Goal: Information Seeking & Learning: Learn about a topic

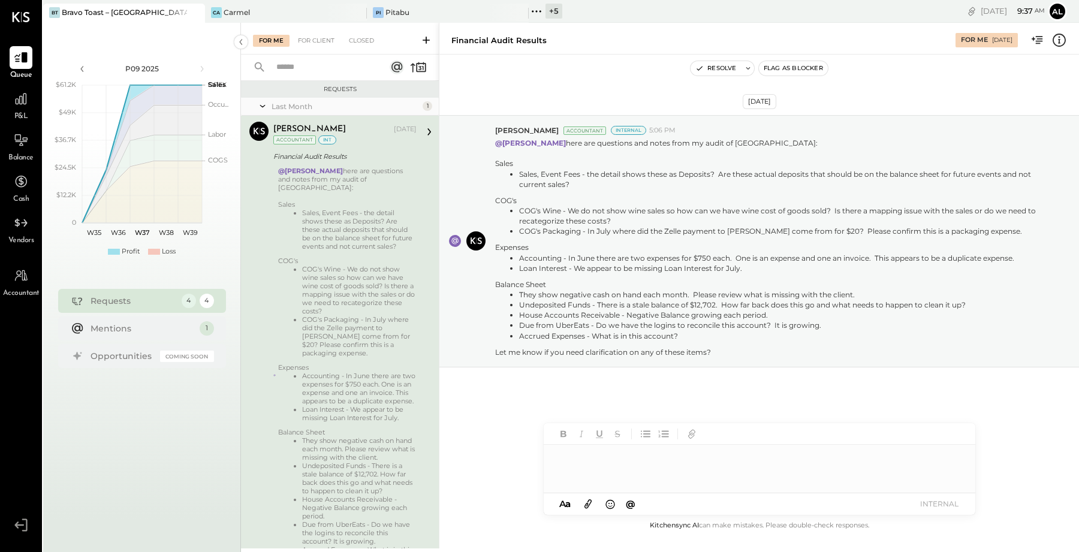
scroll to position [45, 0]
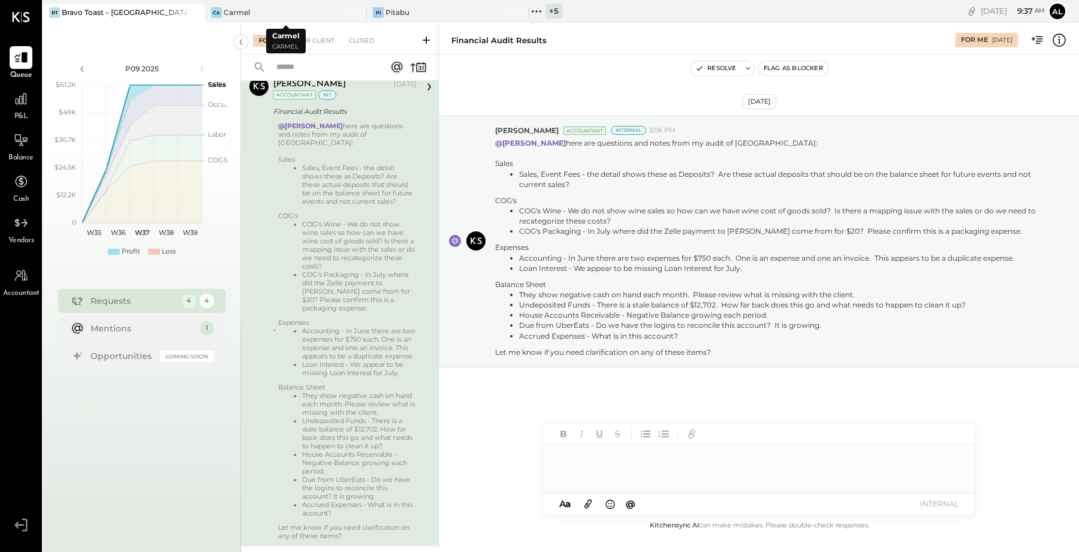
click at [426, 2] on div "[PERSON_NAME] Toast – [GEOGRAPHIC_DATA] [GEOGRAPHIC_DATA] + 5 Pinned Locations …" at bounding box center [353, 11] width 621 height 23
click at [437, 16] on div "Pi Pitabu" at bounding box center [439, 12] width 144 height 11
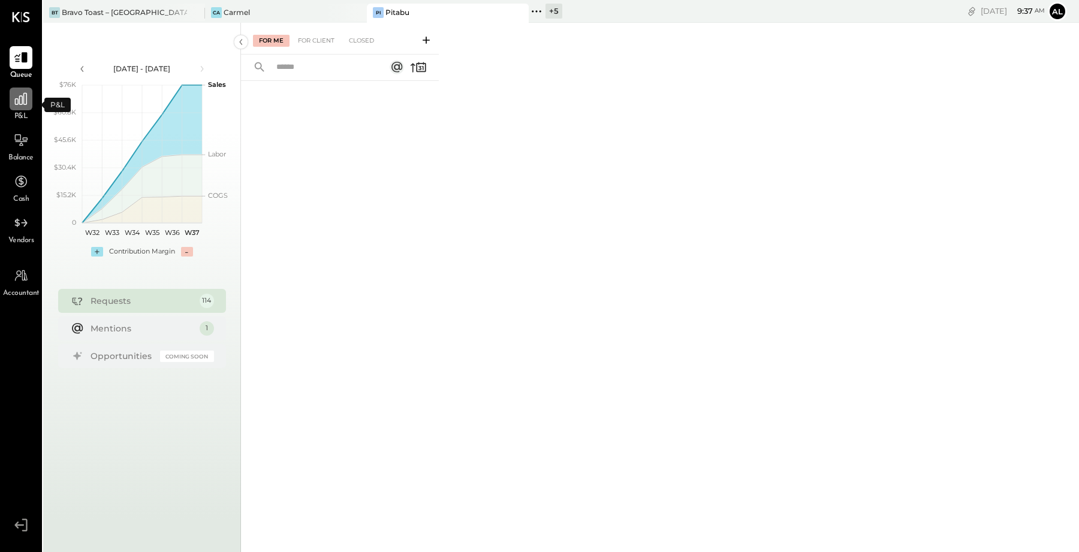
click at [20, 107] on div at bounding box center [21, 99] width 23 height 23
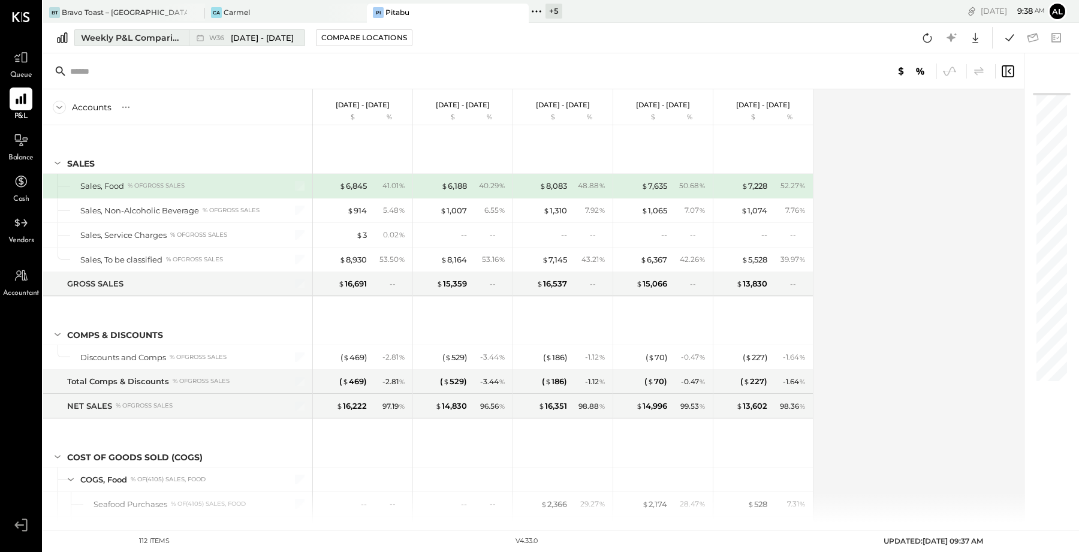
click at [139, 36] on div "Weekly P&L Comparison" at bounding box center [131, 38] width 101 height 12
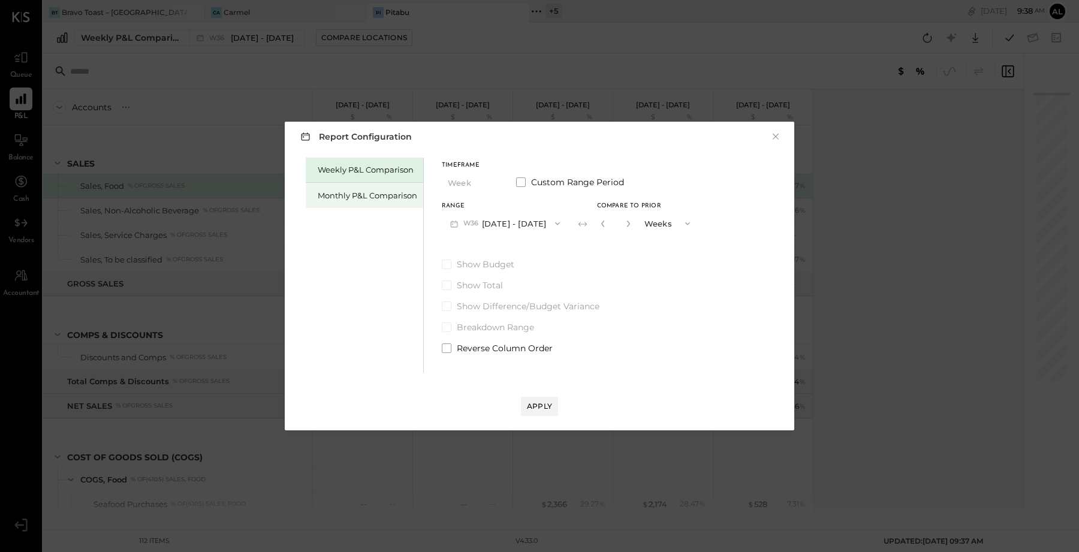
click at [371, 189] on div "Monthly P&L Comparison" at bounding box center [365, 195] width 118 height 25
click at [396, 167] on div "Weekly P&L Comparison" at bounding box center [368, 169] width 100 height 11
click at [392, 191] on div "Monthly P&L Comparison" at bounding box center [368, 195] width 100 height 11
click at [597, 222] on div "Compare" at bounding box center [601, 223] width 39 height 10
click at [627, 224] on button "button" at bounding box center [629, 223] width 10 height 13
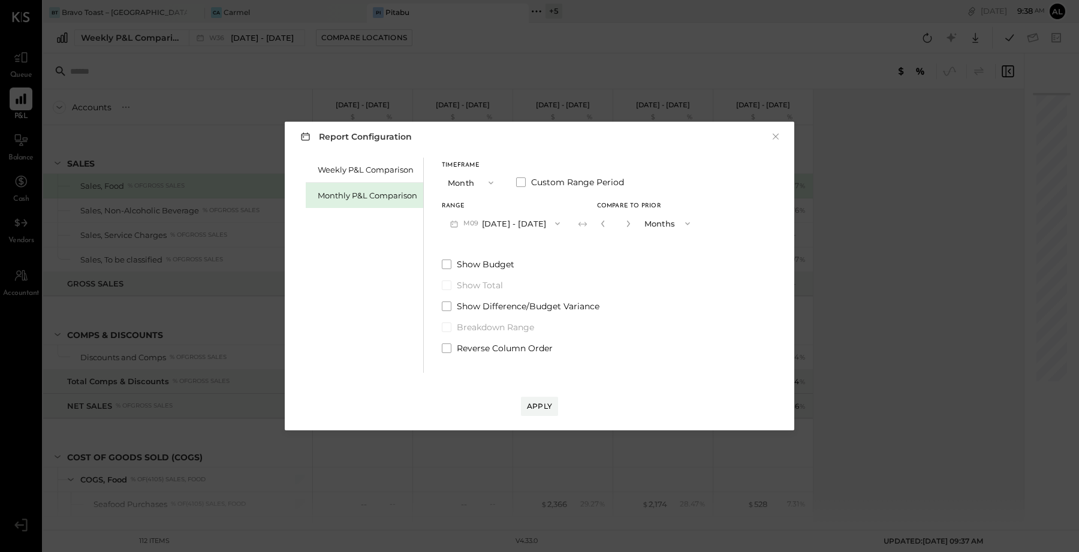
type input "*"
click at [543, 405] on div "Apply" at bounding box center [539, 406] width 25 height 10
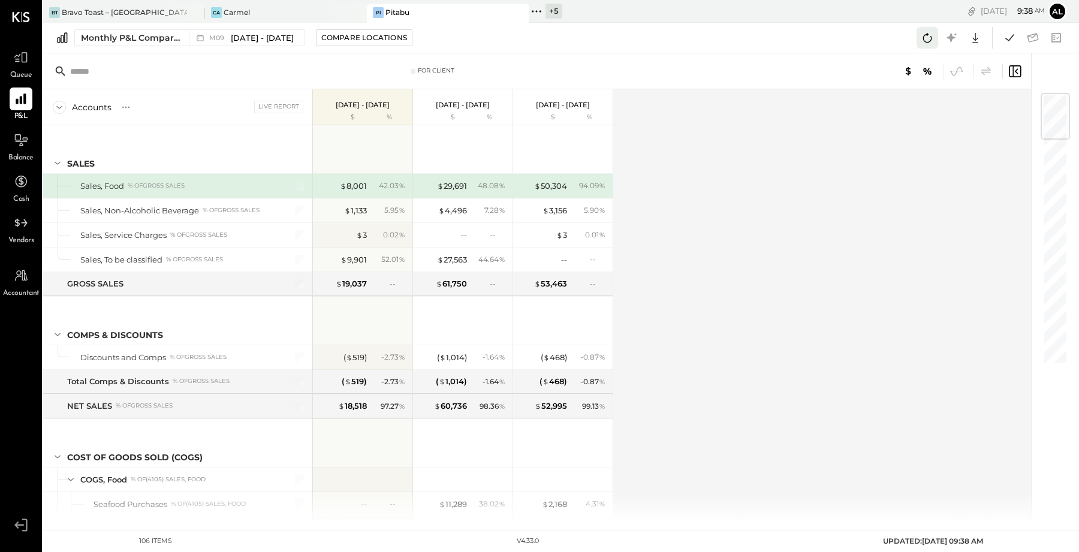
click at [933, 44] on icon at bounding box center [928, 38] width 16 height 16
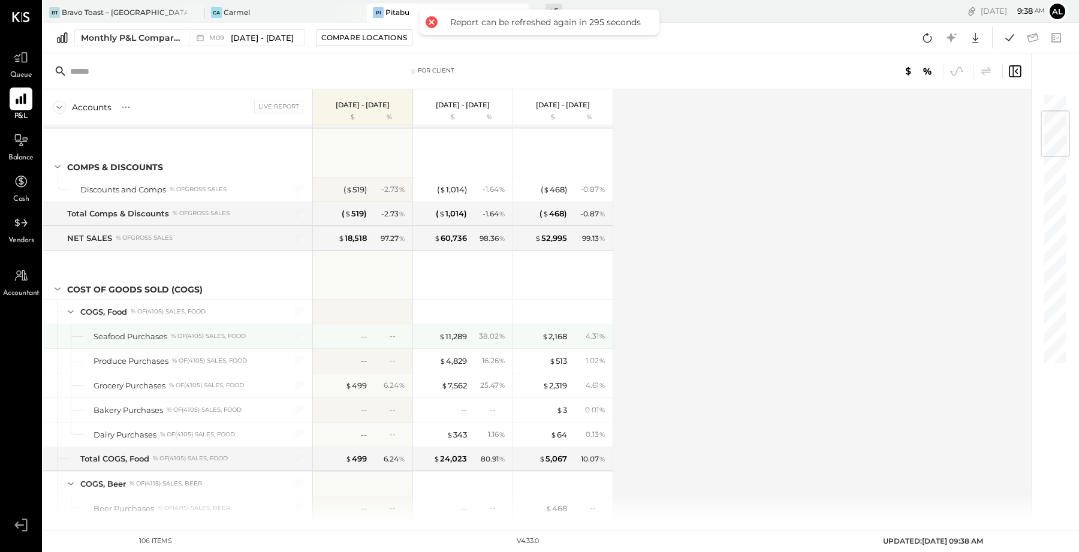
scroll to position [171, 0]
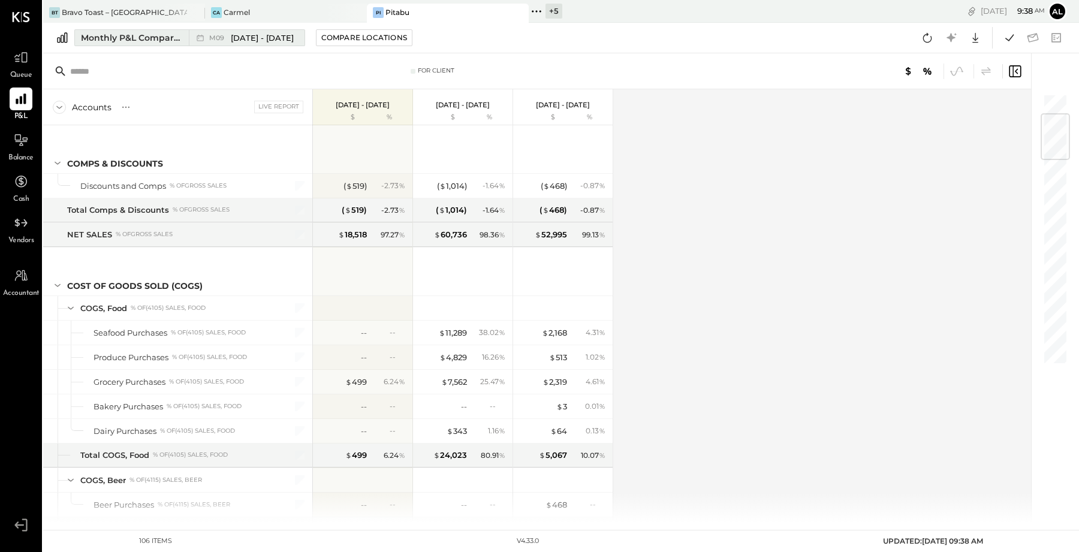
click at [131, 46] on button "Monthly P&L Comparison M09 [DATE] - [DATE]" at bounding box center [189, 37] width 231 height 17
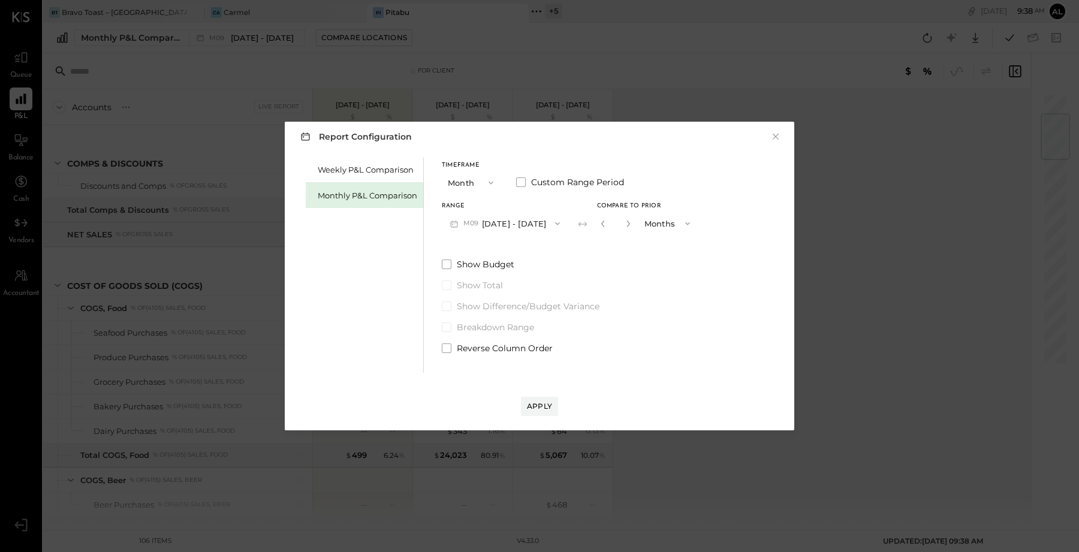
click at [555, 225] on icon "button" at bounding box center [558, 224] width 10 height 10
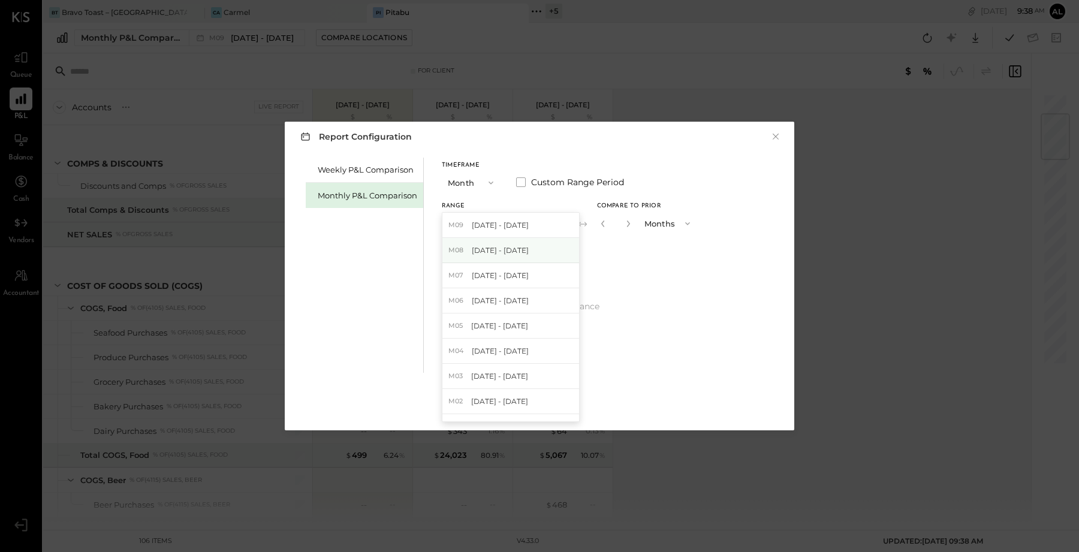
click at [538, 254] on div "M08 [DATE] - [DATE]" at bounding box center [511, 250] width 137 height 25
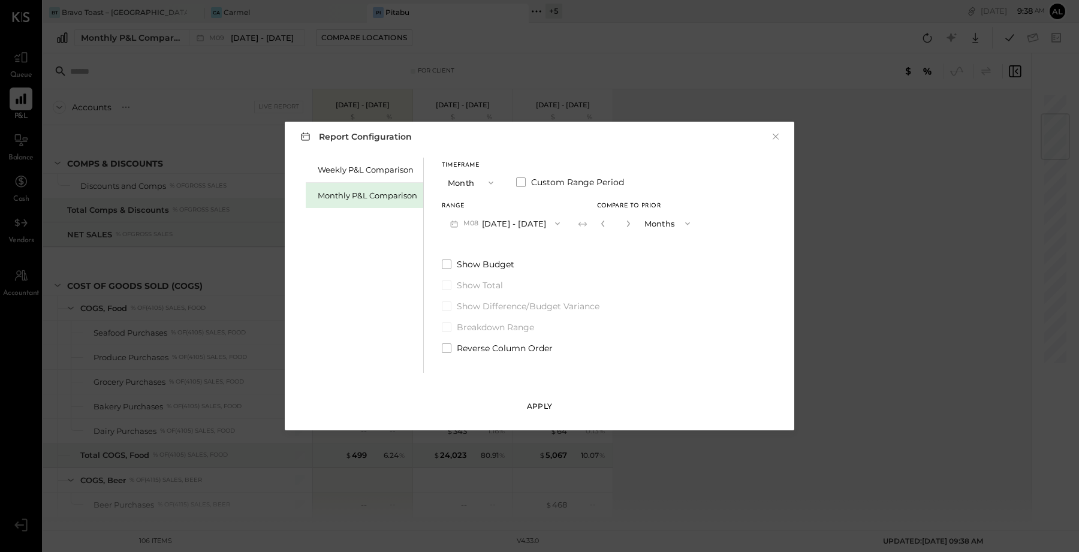
click at [549, 407] on div "Apply" at bounding box center [539, 406] width 25 height 10
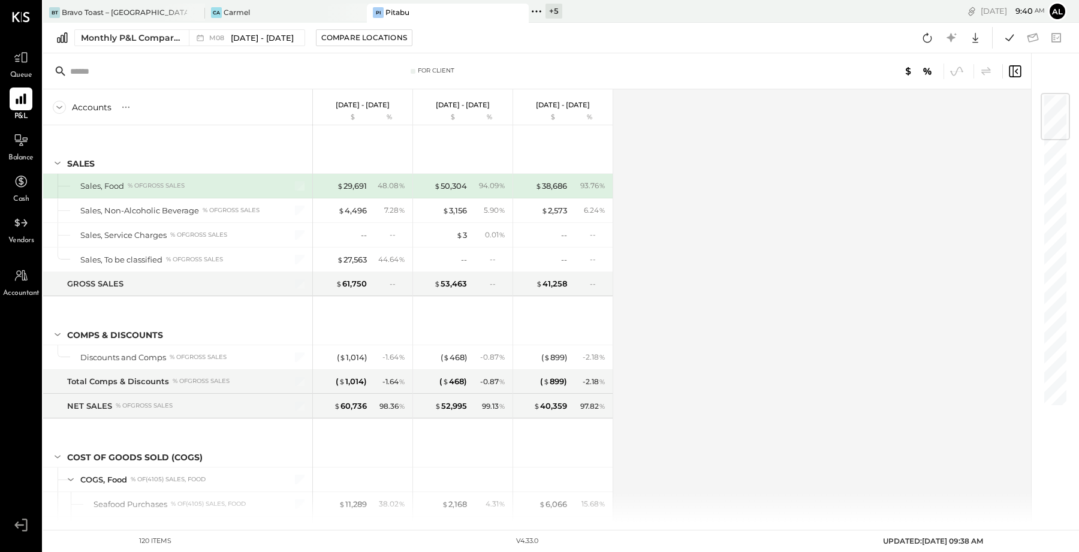
click at [708, 232] on div "Accounts S % GL [DATE] - [DATE] $ % [DATE] - [DATE] $ % [DATE] - [DATE] $ % SAL…" at bounding box center [538, 306] width 990 height 434
click at [4, 142] on div "Balance" at bounding box center [21, 146] width 35 height 35
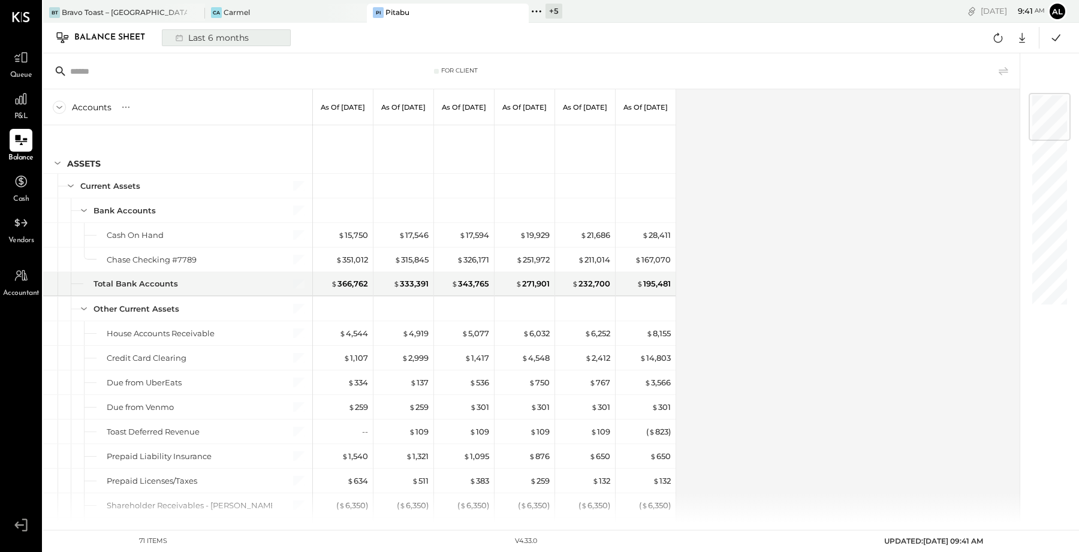
click at [201, 37] on div "Last 6 months" at bounding box center [210, 38] width 85 height 16
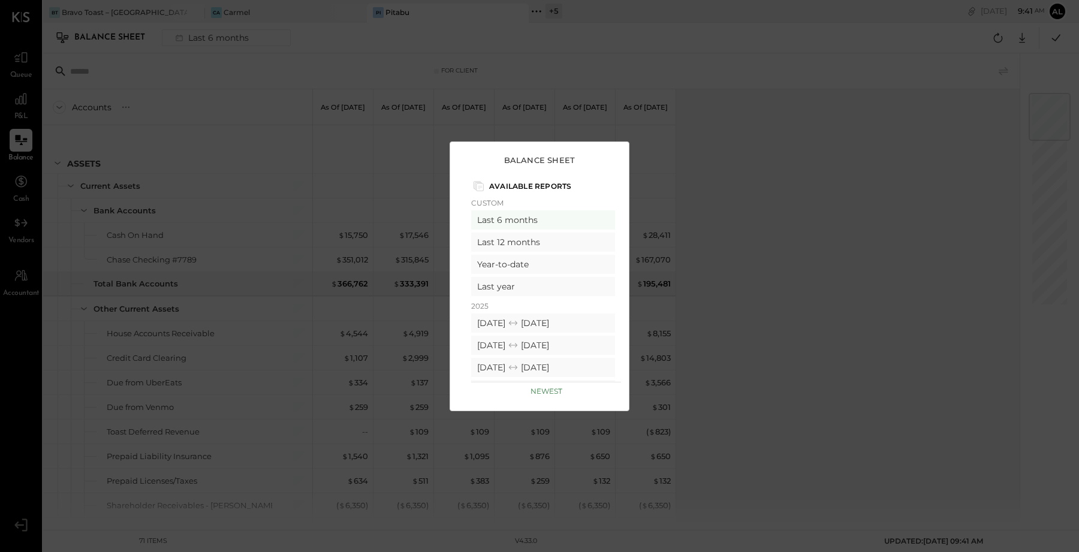
click at [719, 226] on div "Balance Sheet Available Reports Custom Last 6 months Last 12 months Year-to-dat…" at bounding box center [539, 276] width 1079 height 552
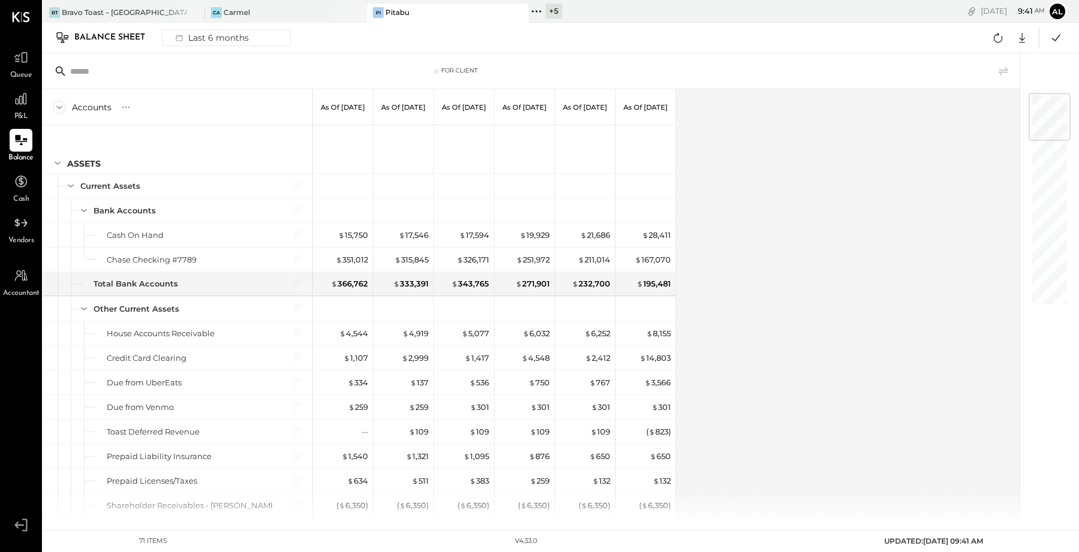
click at [110, 35] on div "Balance Sheet" at bounding box center [115, 37] width 83 height 19
click at [251, 43] on div "Last 6 months" at bounding box center [210, 38] width 85 height 16
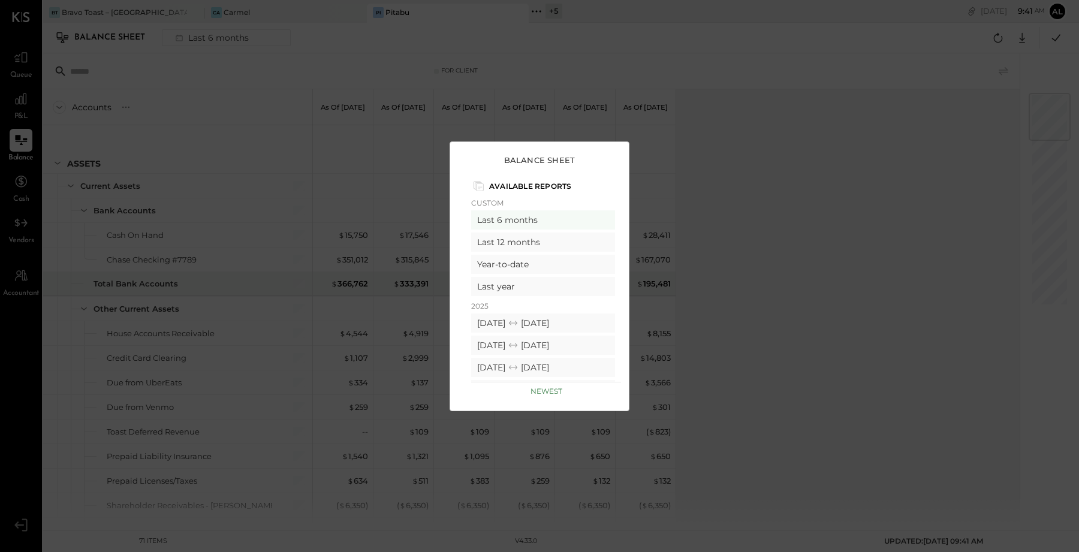
click at [880, 287] on div "Balance Sheet Available Reports Custom Last 6 months Last 12 months Year-to-dat…" at bounding box center [539, 276] width 1079 height 552
